Goal: Obtain resource: Download file/media

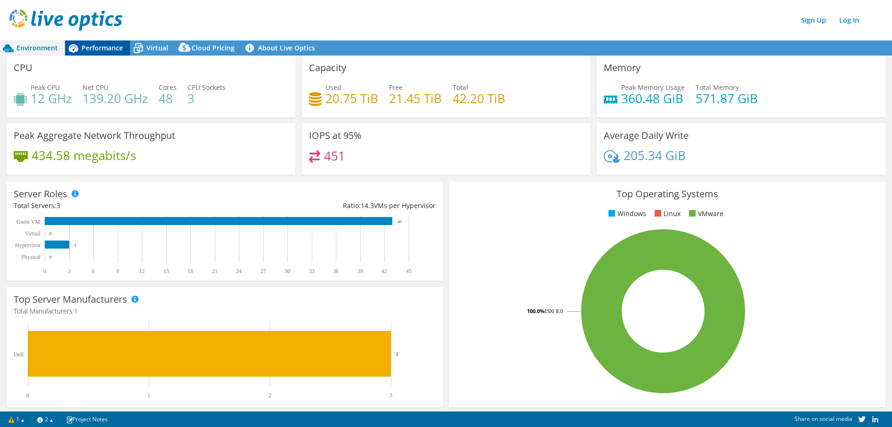
click at [99, 48] on span "Performance" at bounding box center [101, 47] width 41 height 9
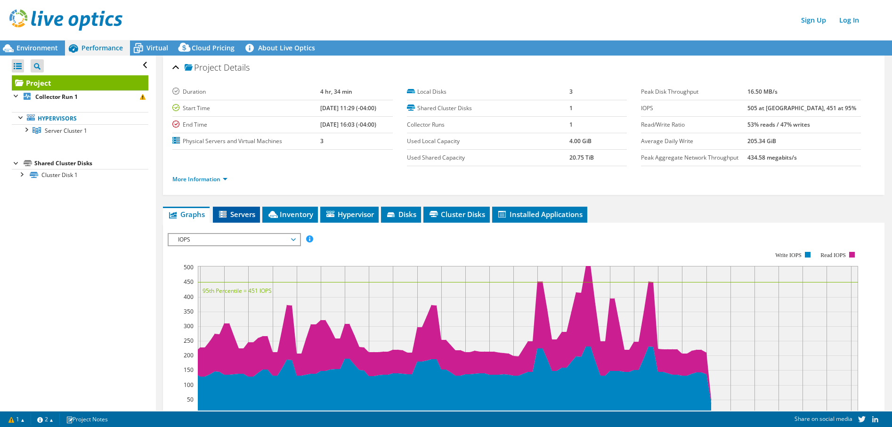
click at [235, 215] on span "Servers" at bounding box center [237, 214] width 38 height 9
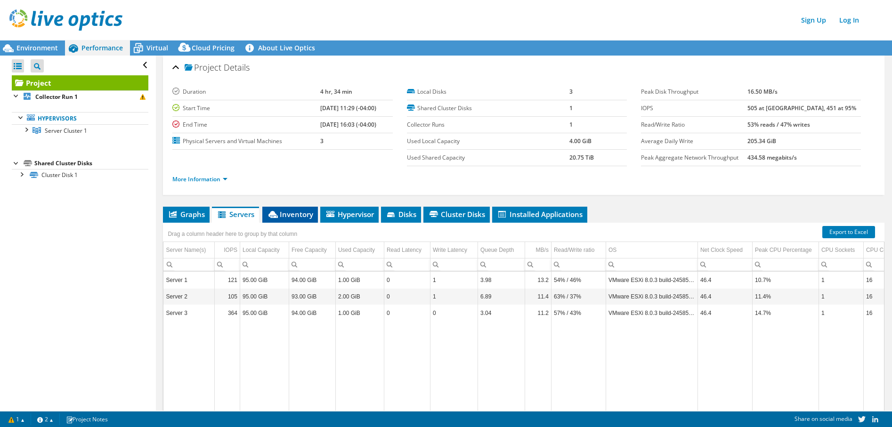
click at [302, 214] on span "Inventory" at bounding box center [290, 214] width 46 height 9
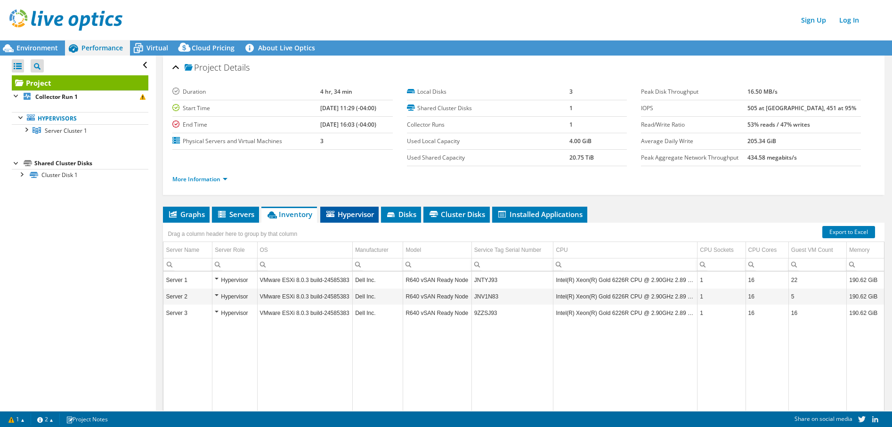
click at [354, 217] on span "Hypervisor" at bounding box center [349, 214] width 49 height 9
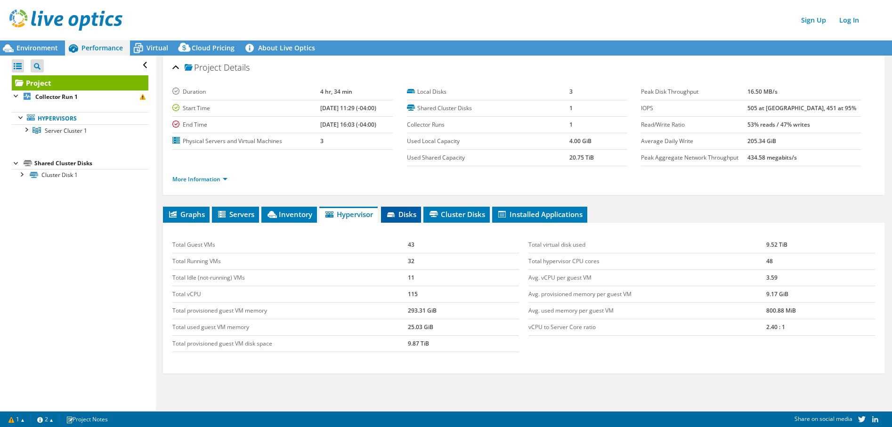
click at [415, 217] on span "Disks" at bounding box center [401, 214] width 31 height 9
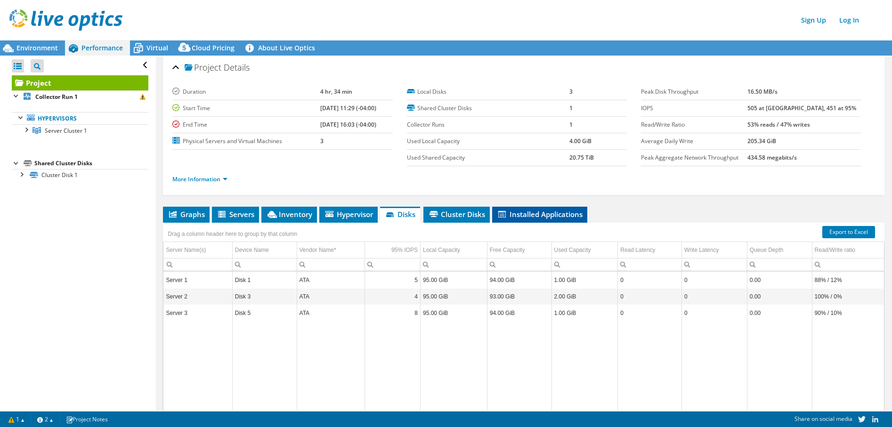
click at [576, 215] on span "Installed Applications" at bounding box center [540, 214] width 86 height 9
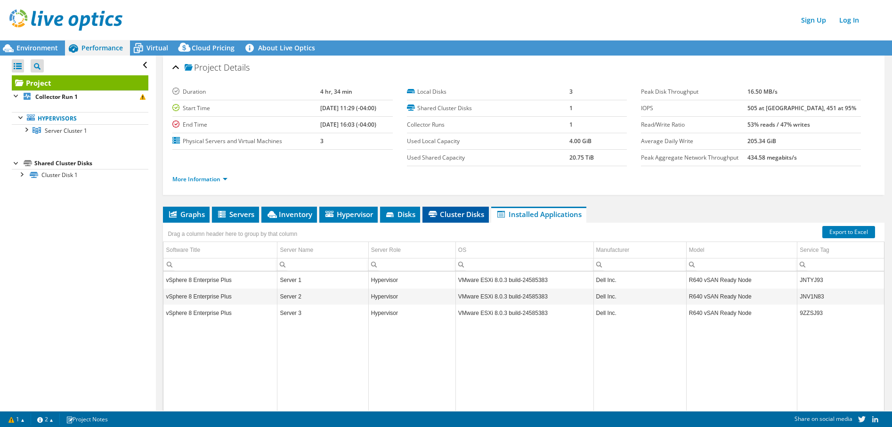
click at [446, 215] on span "Cluster Disks" at bounding box center [455, 214] width 57 height 9
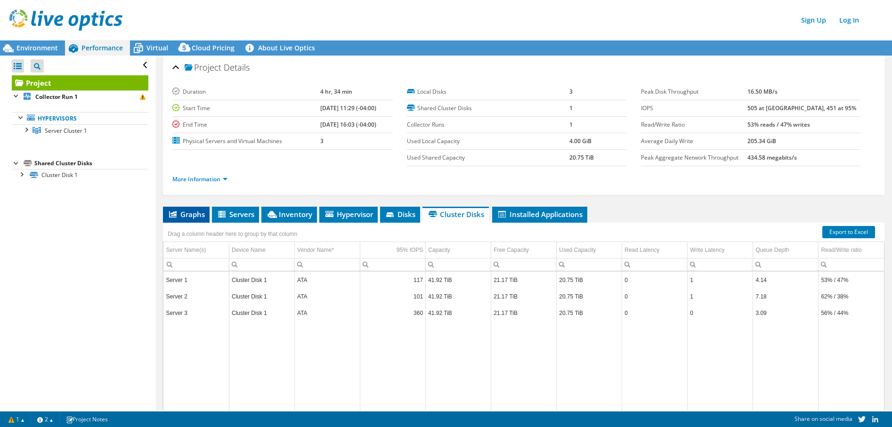
click at [181, 215] on span "Graphs" at bounding box center [186, 214] width 37 height 9
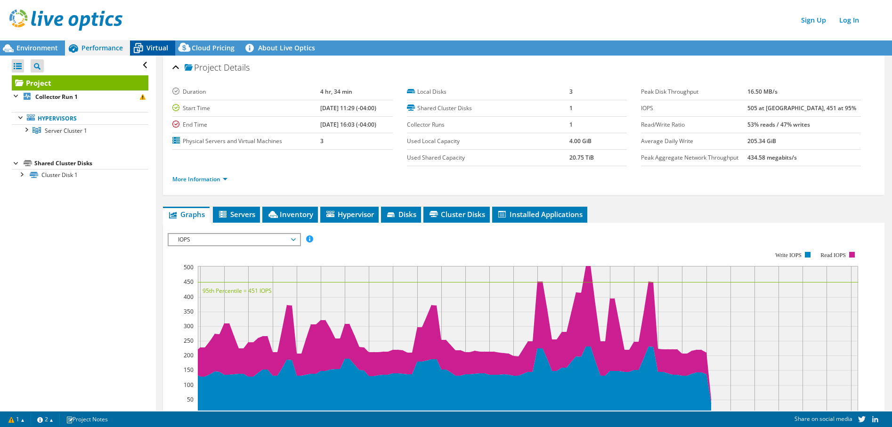
click at [150, 44] on span "Virtual" at bounding box center [157, 47] width 22 height 9
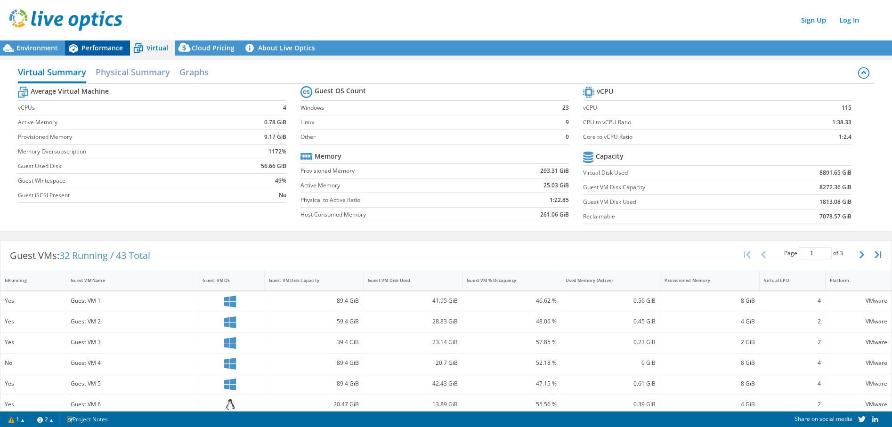
click at [106, 44] on span "Performance" at bounding box center [101, 47] width 41 height 9
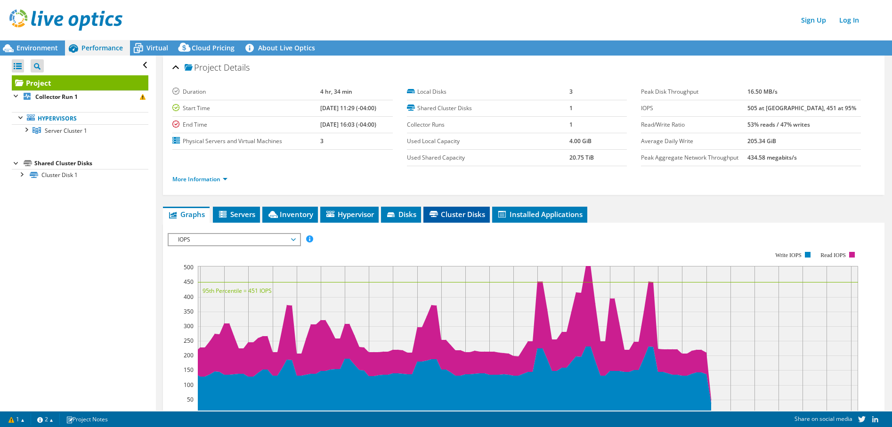
click at [461, 212] on span "Cluster Disks" at bounding box center [456, 214] width 57 height 9
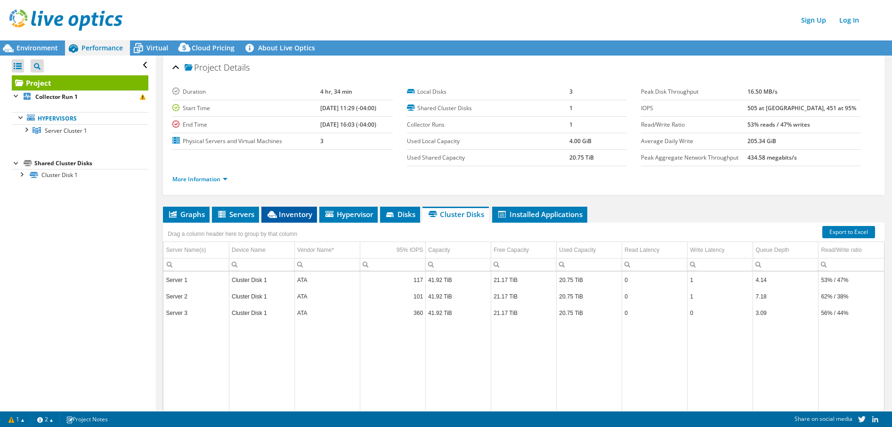
click at [281, 215] on span "Inventory" at bounding box center [289, 214] width 46 height 9
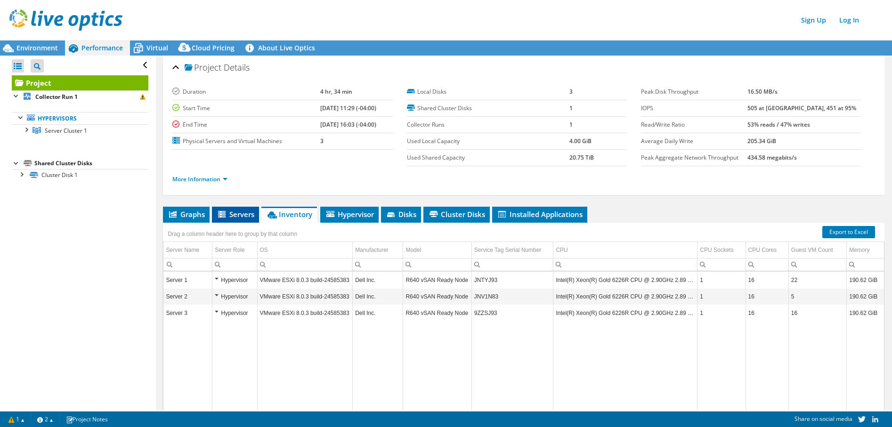
click at [246, 218] on span "Servers" at bounding box center [236, 214] width 38 height 9
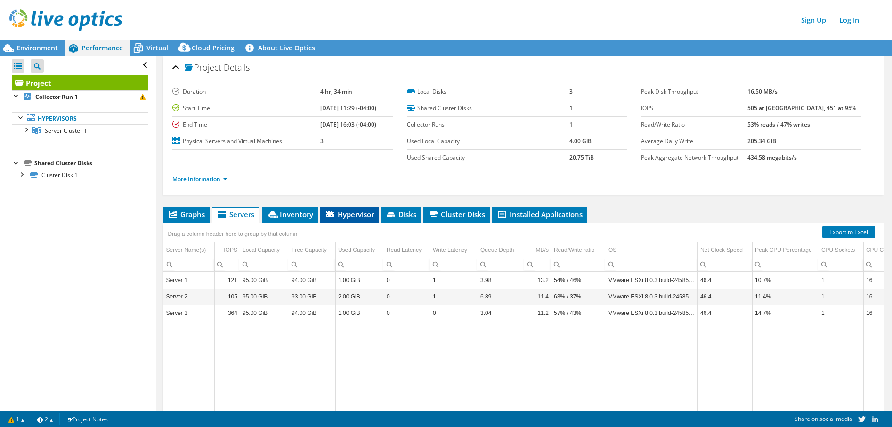
click at [357, 210] on span "Hypervisor" at bounding box center [349, 214] width 49 height 9
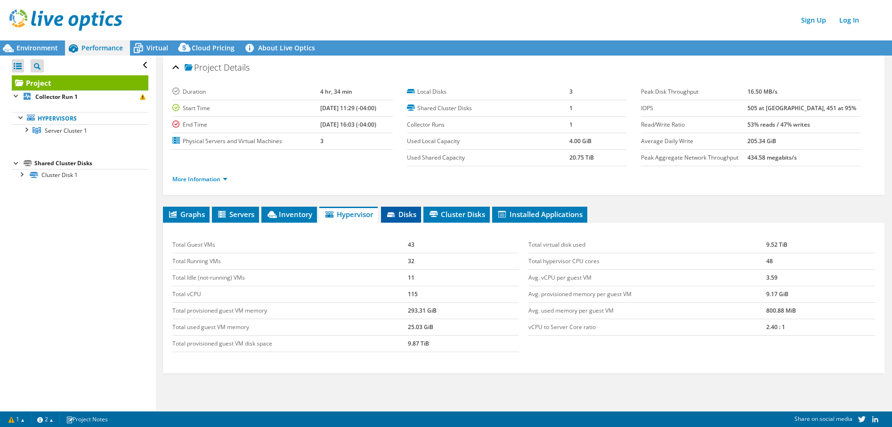
click at [404, 213] on span "Disks" at bounding box center [401, 214] width 31 height 9
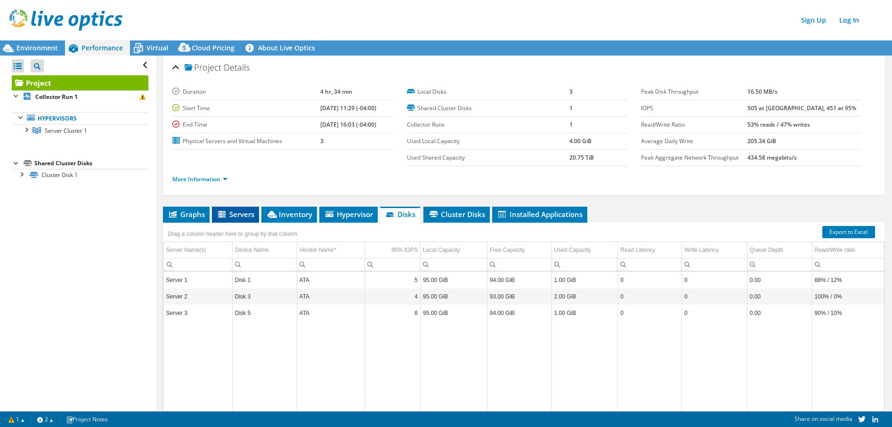
click at [247, 213] on span "Servers" at bounding box center [236, 214] width 38 height 9
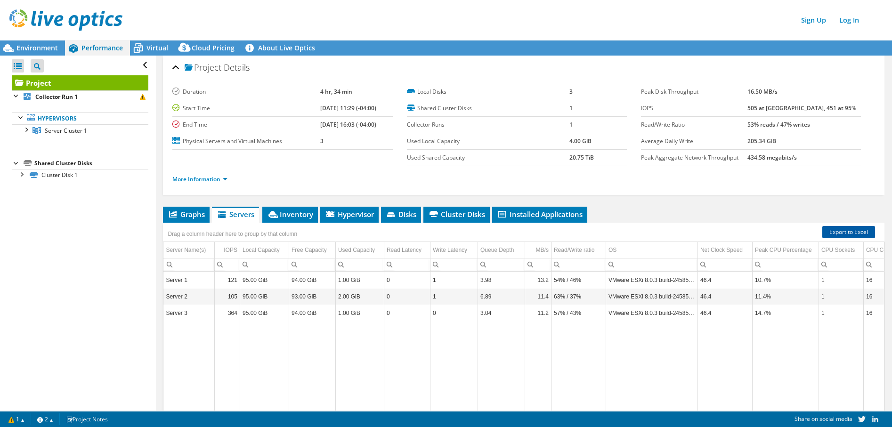
click at [858, 235] on link "Export to Excel" at bounding box center [848, 232] width 53 height 12
click at [38, 47] on span "Environment" at bounding box center [36, 47] width 41 height 9
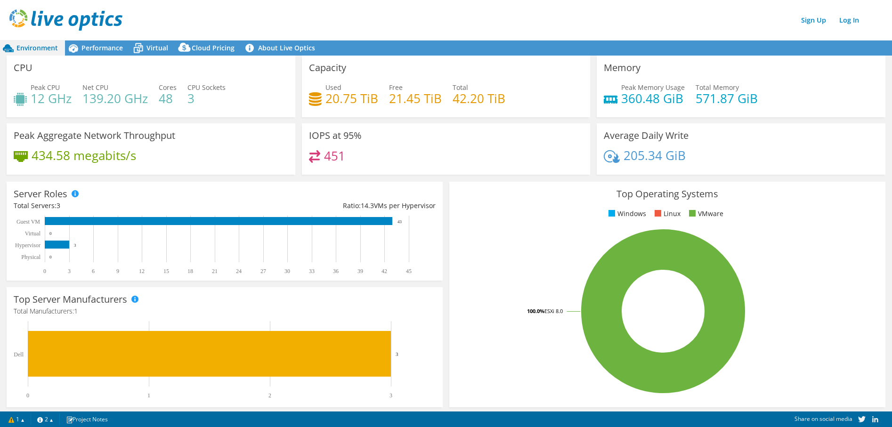
drag, startPoint x: 222, startPoint y: 145, endPoint x: 134, endPoint y: 149, distance: 88.2
drag, startPoint x: 134, startPoint y: 149, endPoint x: 143, endPoint y: 51, distance: 97.9
click at [143, 51] on icon at bounding box center [138, 48] width 16 height 16
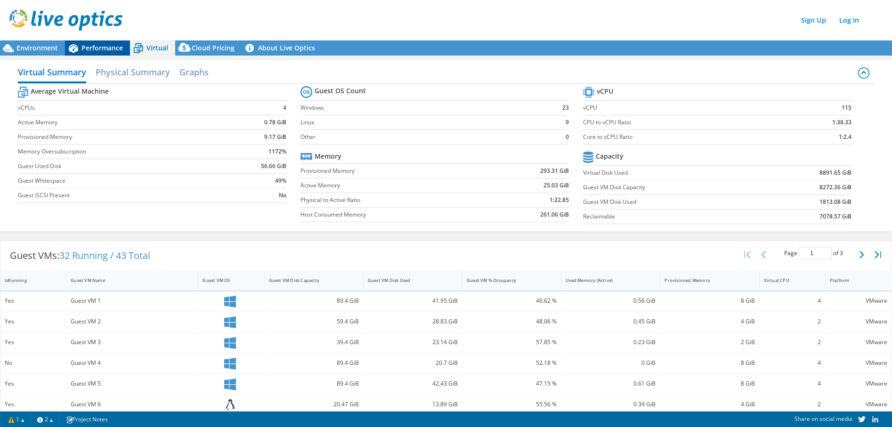
click at [103, 43] on span "Performance" at bounding box center [101, 47] width 41 height 9
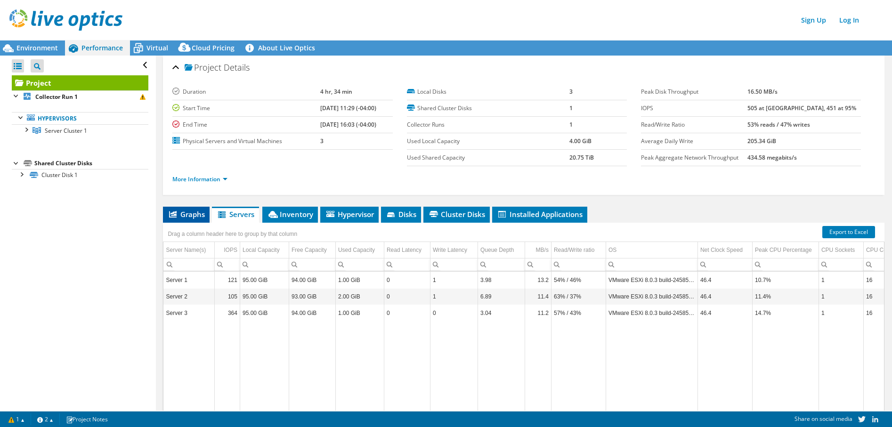
click at [189, 212] on span "Graphs" at bounding box center [186, 214] width 37 height 9
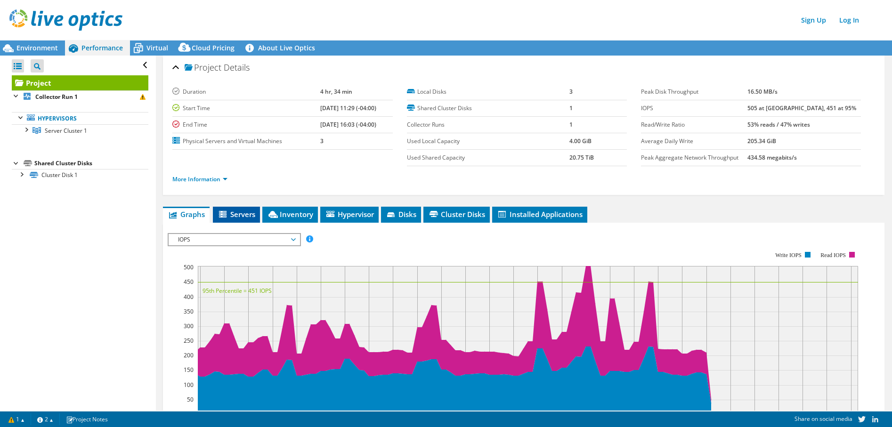
click at [234, 218] on span "Servers" at bounding box center [237, 214] width 38 height 9
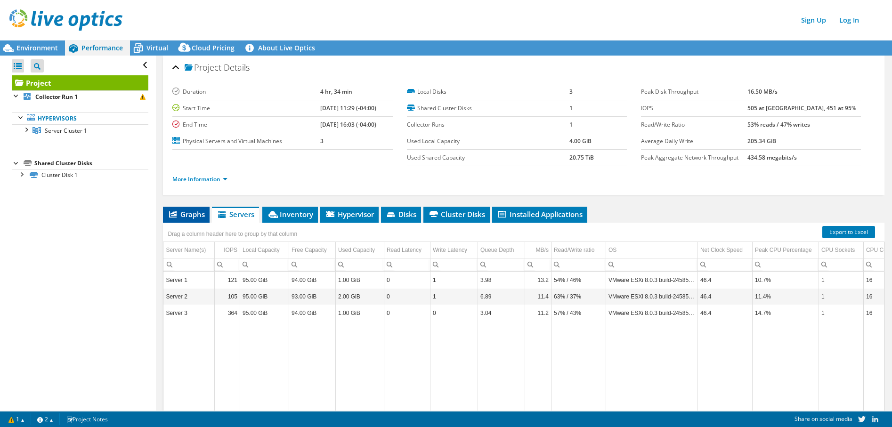
drag, startPoint x: 510, startPoint y: 424, endPoint x: 187, endPoint y: 212, distance: 386.5
click at [187, 212] on span "Graphs" at bounding box center [186, 214] width 37 height 9
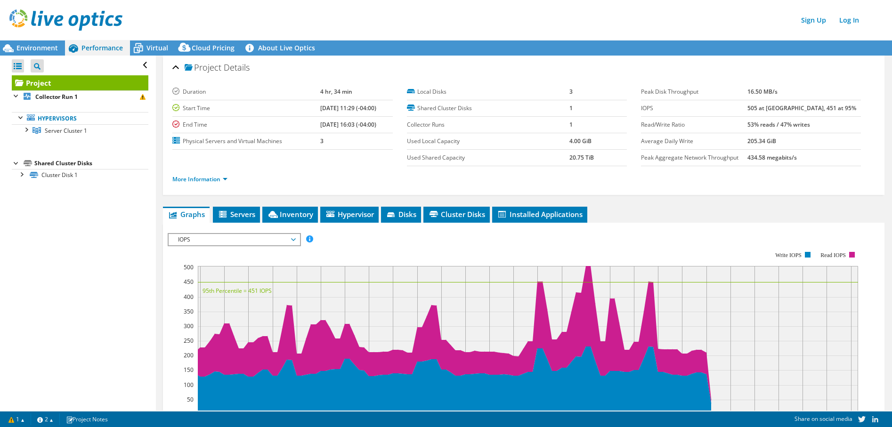
click at [282, 236] on span "IOPS" at bounding box center [233, 239] width 121 height 11
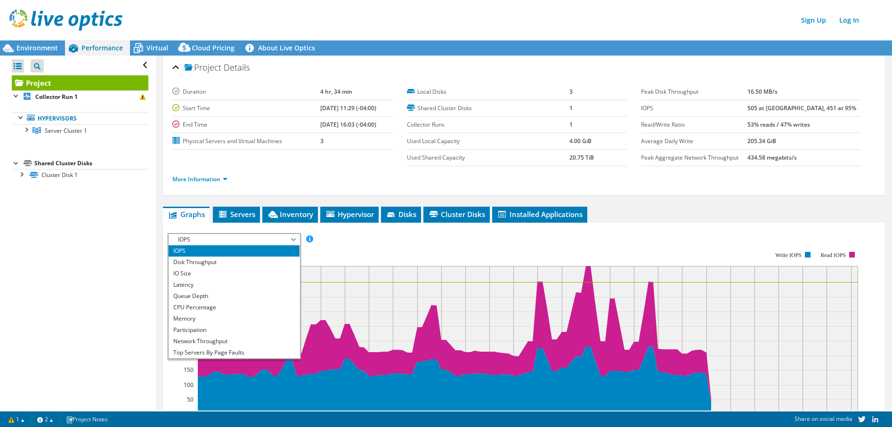
click at [239, 251] on li "IOPS" at bounding box center [234, 250] width 130 height 11
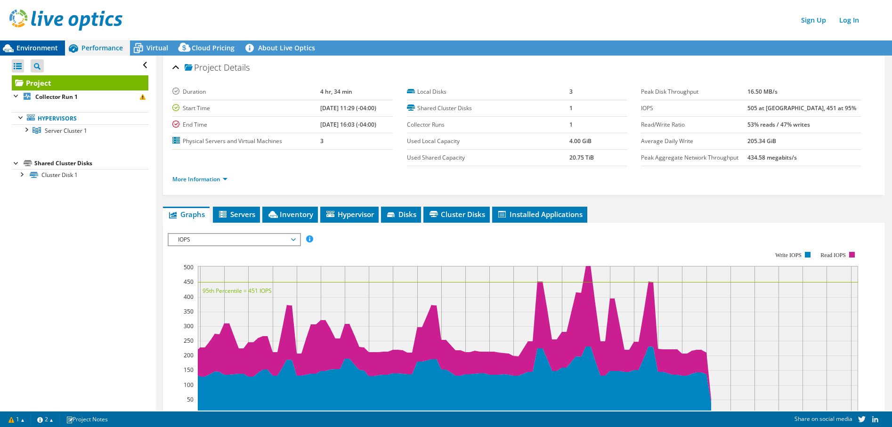
click at [20, 53] on div "Environment" at bounding box center [32, 48] width 65 height 15
